Goal: Download file/media

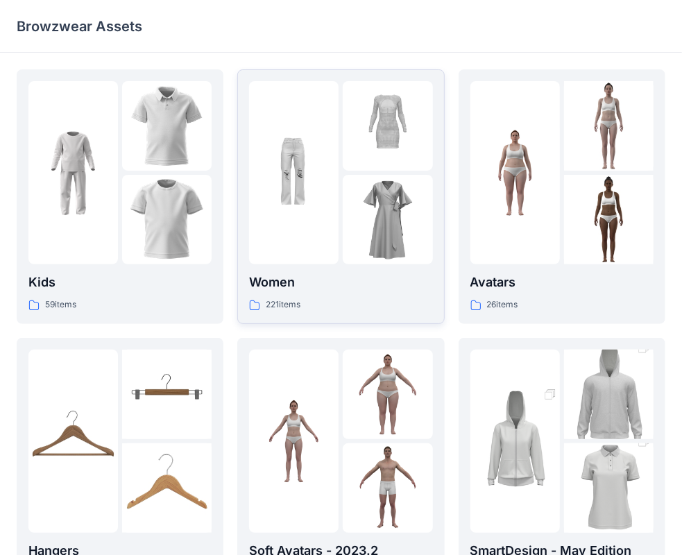
click at [373, 292] on p "Women" at bounding box center [340, 282] width 183 height 19
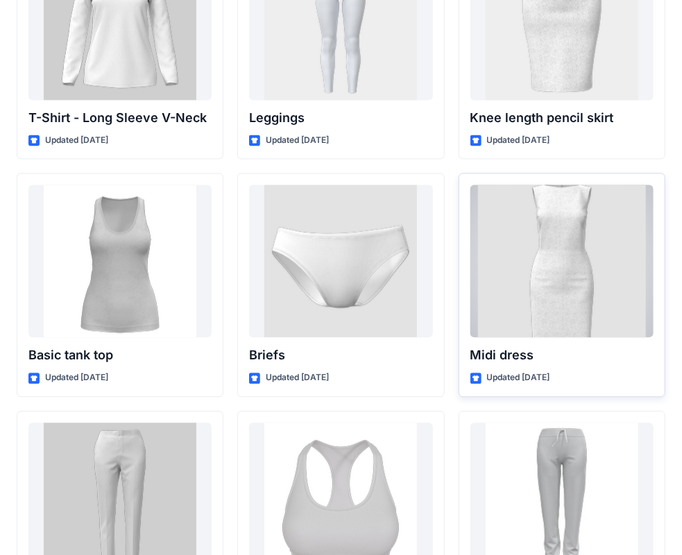
scroll to position [11304, 0]
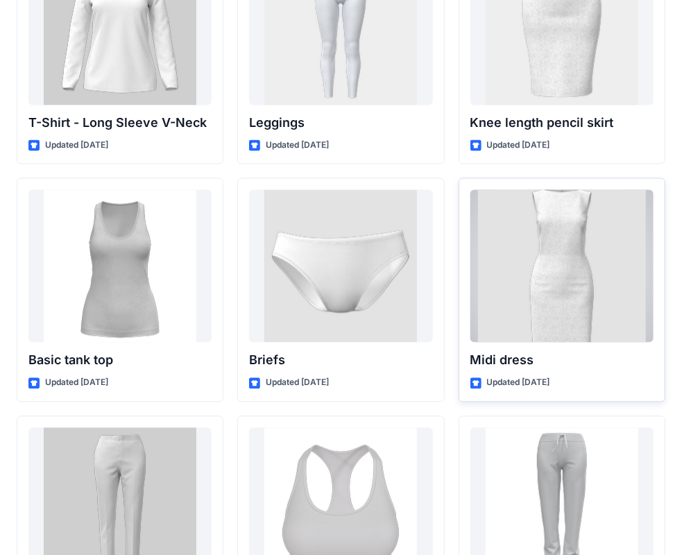
click at [537, 240] on div at bounding box center [562, 265] width 183 height 153
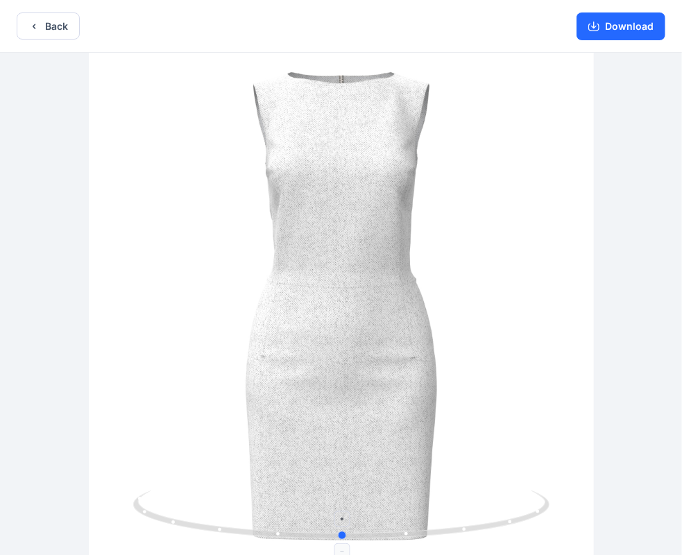
drag, startPoint x: 342, startPoint y: 536, endPoint x: 342, endPoint y: 528, distance: 8.3
click at [342, 528] on icon at bounding box center [343, 517] width 420 height 52
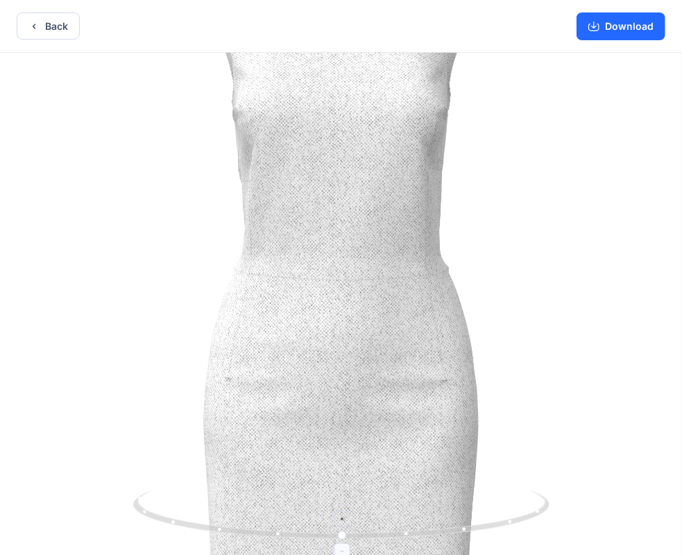
drag, startPoint x: 363, startPoint y: 525, endPoint x: 426, endPoint y: 528, distance: 63.2
click at [425, 528] on icon at bounding box center [343, 517] width 420 height 52
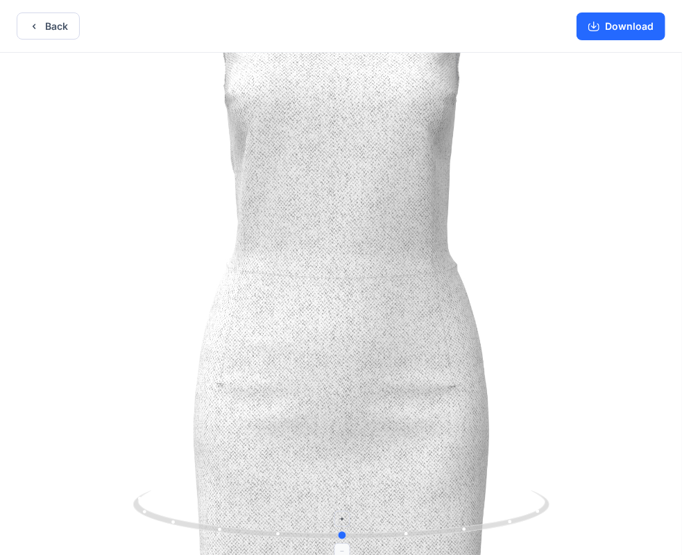
click at [428, 528] on icon at bounding box center [343, 517] width 420 height 52
drag, startPoint x: 408, startPoint y: 525, endPoint x: 418, endPoint y: 522, distance: 10.3
click at [416, 522] on icon at bounding box center [343, 517] width 420 height 52
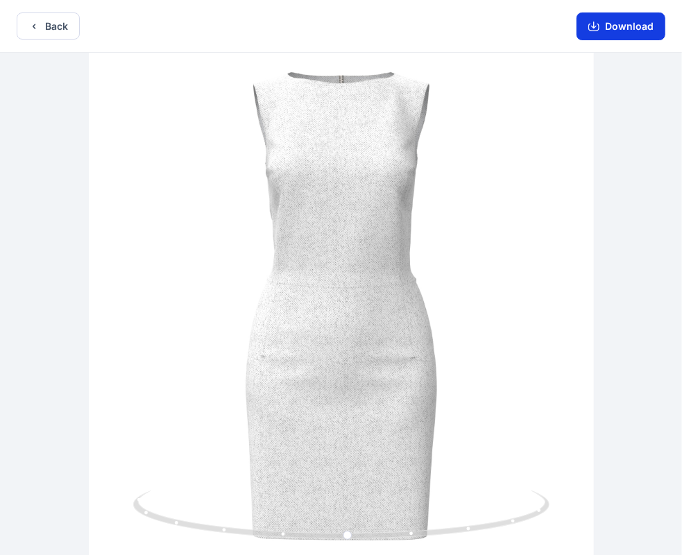
click at [616, 25] on button "Download" at bounding box center [621, 26] width 89 height 28
